Goal: Information Seeking & Learning: Learn about a topic

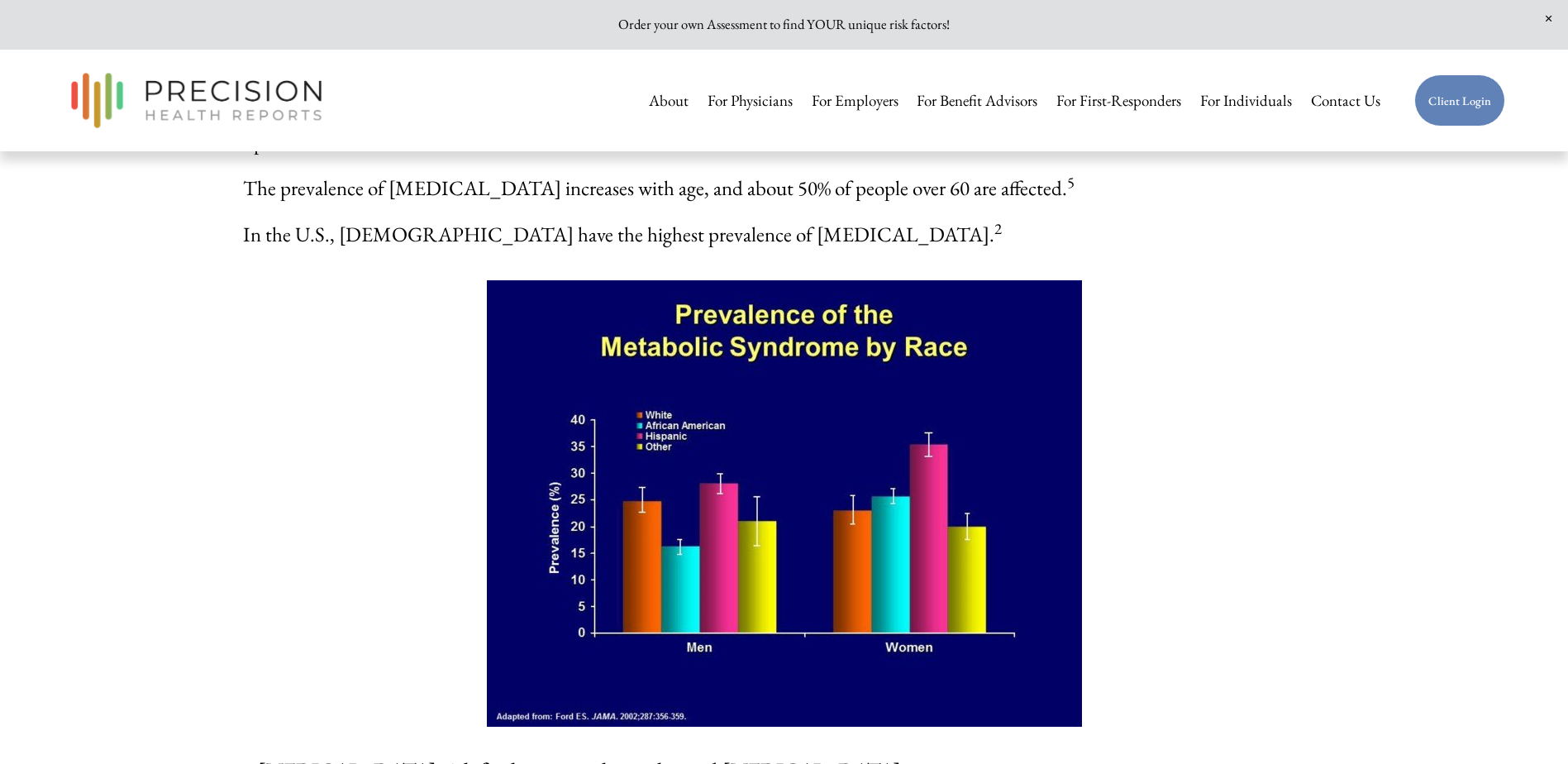
scroll to position [2727, 0]
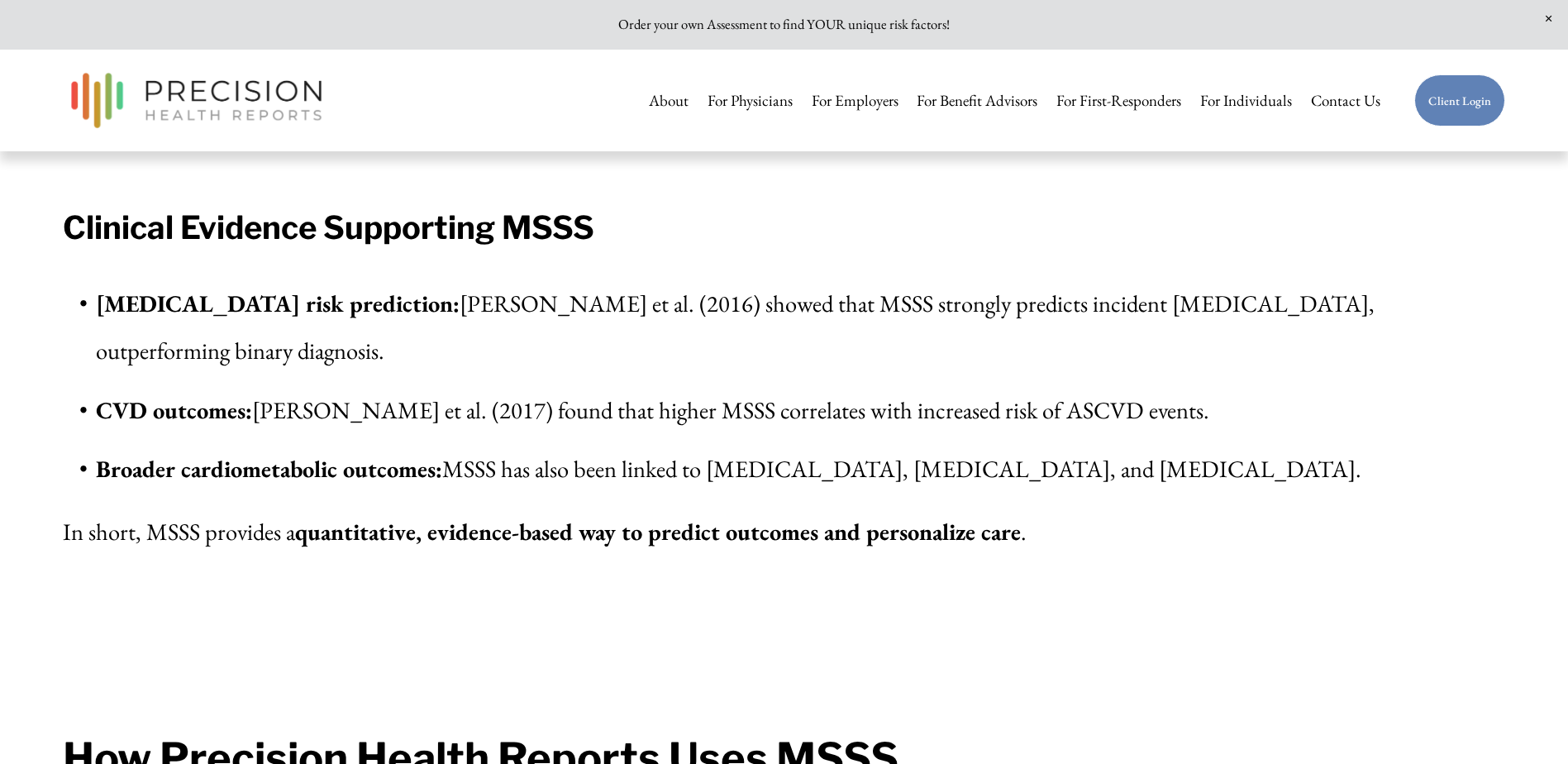
scroll to position [4793, 0]
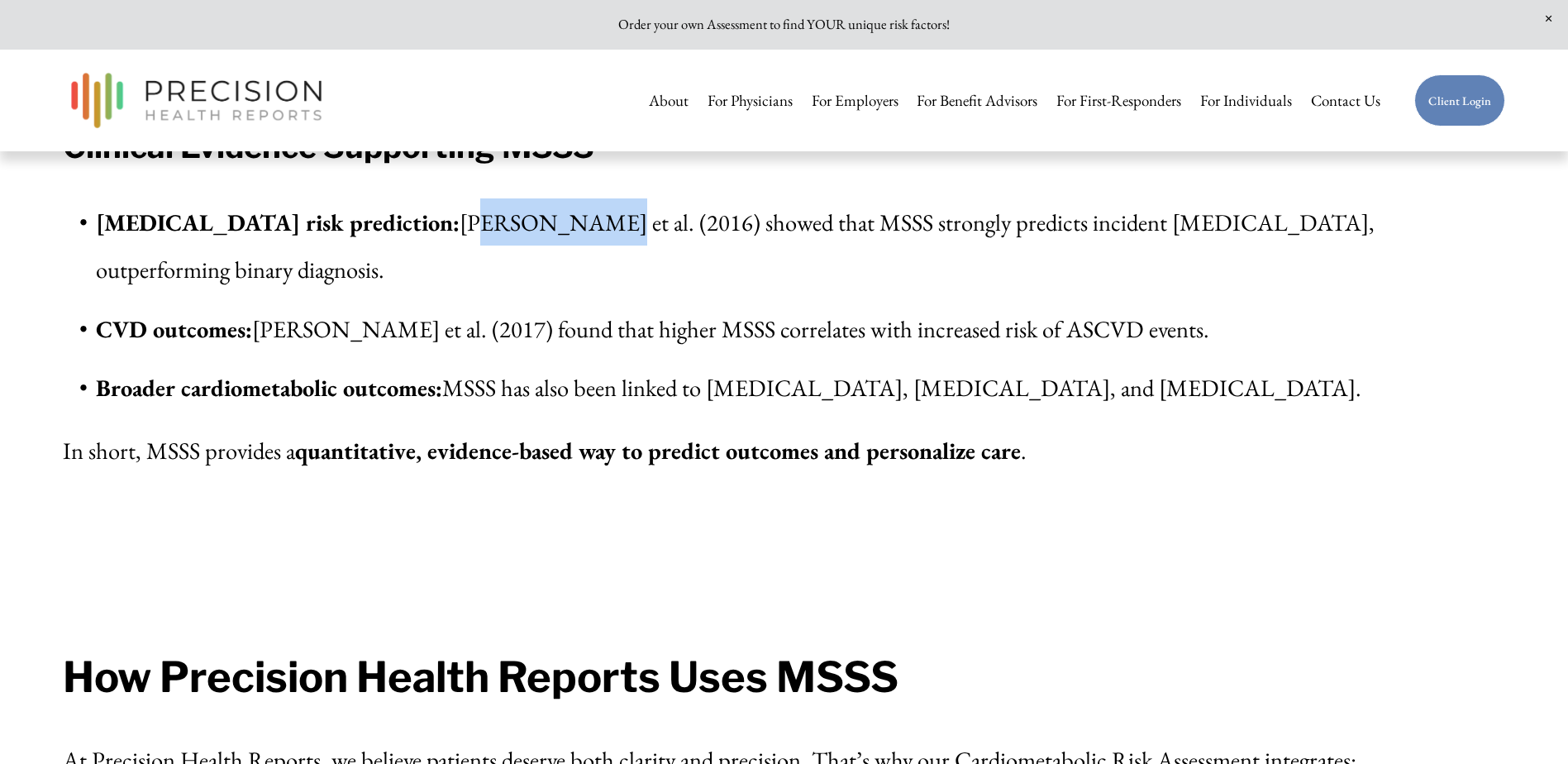
drag, startPoint x: 373, startPoint y: 263, endPoint x: 452, endPoint y: 258, distance: 79.2
click at [452, 258] on p "[MEDICAL_DATA] risk prediction: [PERSON_NAME] et al. (2016) showed that MSSS st…" at bounding box center [800, 245] width 1409 height 94
click at [333, 237] on strong "[MEDICAL_DATA] risk prediction:" at bounding box center [278, 221] width 364 height 31
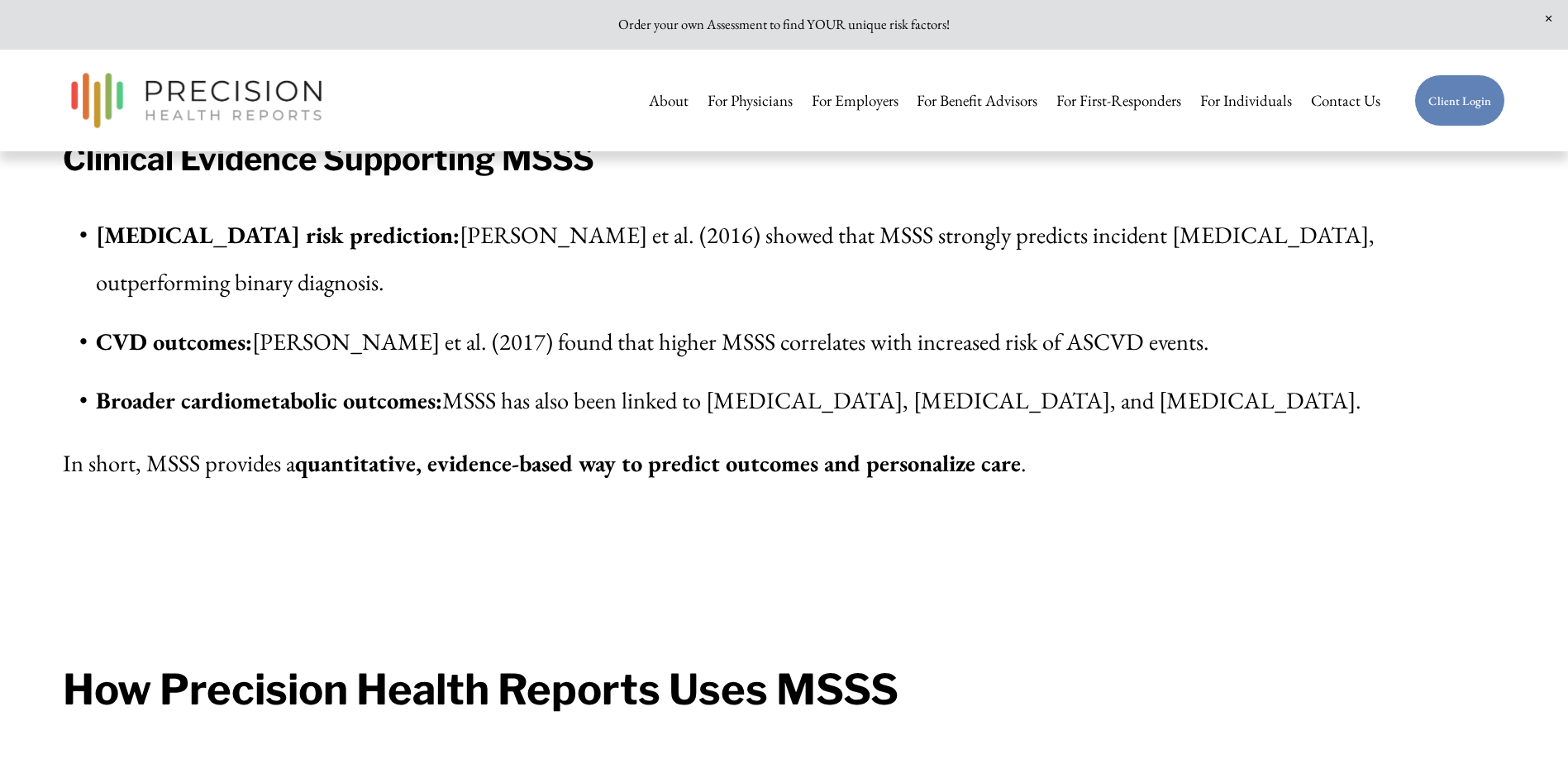
scroll to position [4628, 0]
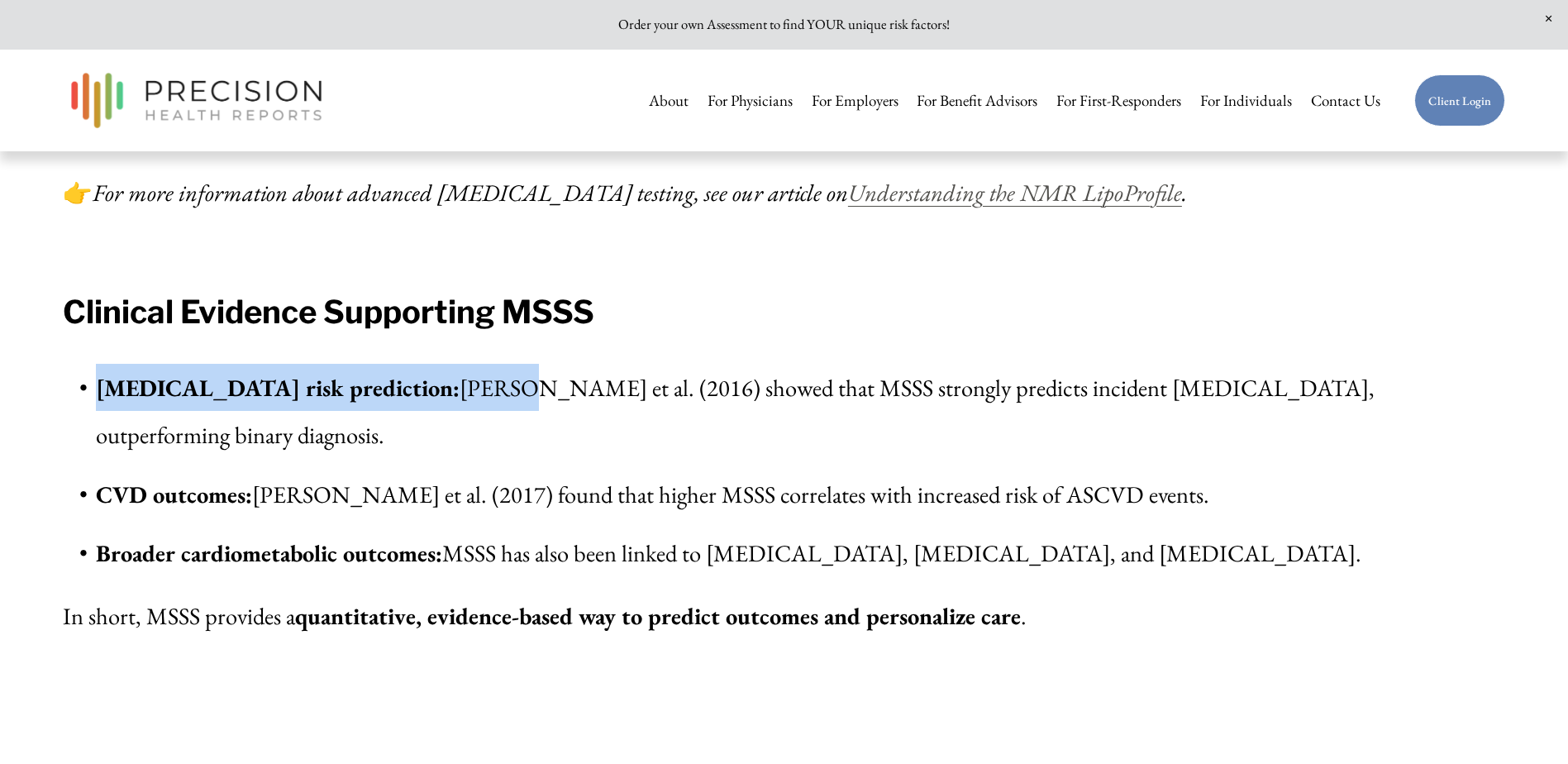
drag, startPoint x: 101, startPoint y: 422, endPoint x: 406, endPoint y: 429, distance: 305.1
click at [406, 429] on p "[MEDICAL_DATA] risk prediction: [PERSON_NAME] et al. (2016) showed that MSSS st…" at bounding box center [800, 410] width 1409 height 94
